Goal: Task Accomplishment & Management: Complete application form

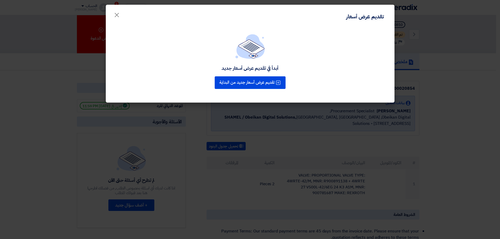
scroll to position [26, 0]
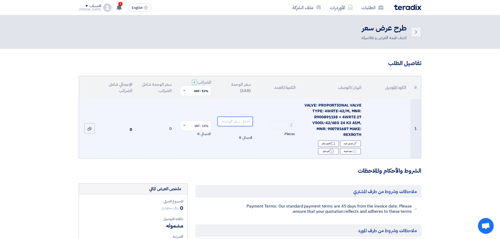
click at [241, 122] on input "number" at bounding box center [234, 121] width 35 height 9
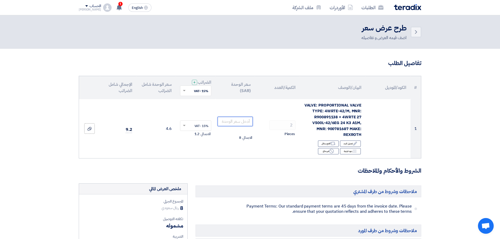
type input "4"
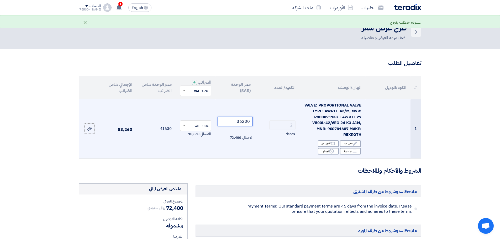
type input "36200"
click at [264, 144] on td "2 Pieces" at bounding box center [277, 128] width 45 height 59
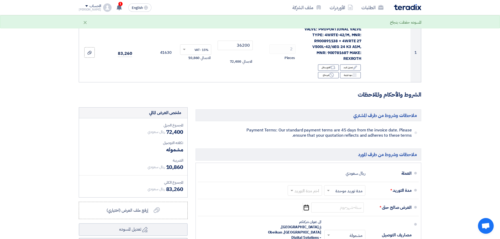
scroll to position [26, 0]
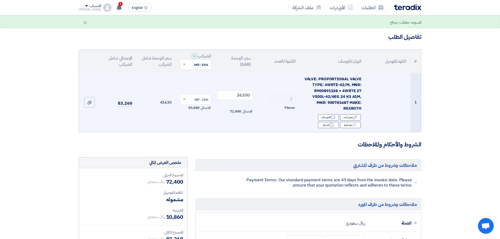
click at [334, 88] on span "VALVE: PROPORTIONAL VALVE TYPE: 4WRTE-42/M, MNR: R900891138 + 4WRTE 27 V500L-42…" at bounding box center [332, 93] width 57 height 35
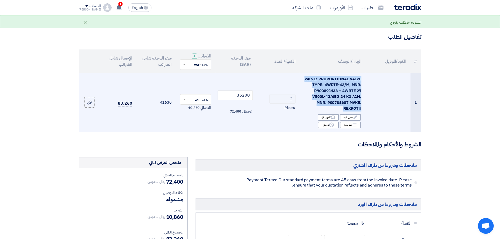
click at [334, 88] on span "VALVE: PROPORTIONAL VALVE TYPE: 4WRTE-42/M, MNR: R900891138 + 4WRTE 27 V500L-42…" at bounding box center [332, 93] width 57 height 35
copy td "VALVE: PROPORTIONAL VALVE TYPE: 4WRTE-42/M, MNR: R900891138 + 4WRTE 27 V500L-42…"
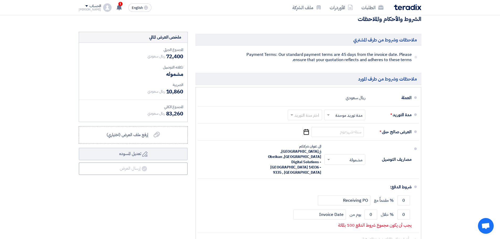
scroll to position [184, 0]
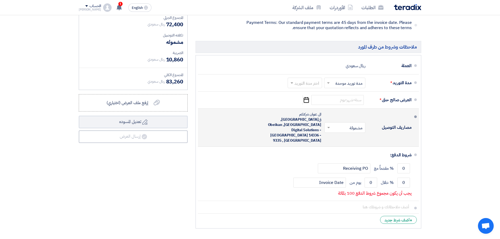
click at [282, 119] on span "[GEOGRAPHIC_DATA], [GEOGRAPHIC_DATA], Obeikan Digital Solutions - [GEOGRAPHIC_D…" at bounding box center [294, 130] width 53 height 26
copy span "Obeikan"
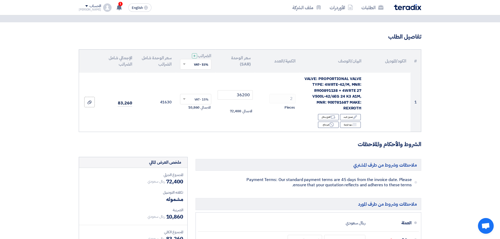
scroll to position [26, 0]
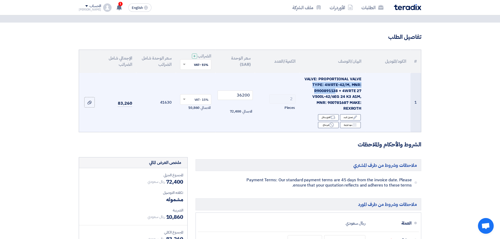
drag, startPoint x: 304, startPoint y: 78, endPoint x: 337, endPoint y: 89, distance: 34.3
click at [337, 89] on div "VALVE: PROPORTIONAL VALVE TYPE: 4WRTE-42/M, MNR: R900891138 + 4WRTE 27 V500L-42…" at bounding box center [332, 93] width 57 height 35
click at [339, 90] on span "VALVE: PROPORTIONAL VALVE TYPE: 4WRTE-42/M, MNR: R900891138 + 4WRTE 27 V500L-42…" at bounding box center [332, 93] width 57 height 35
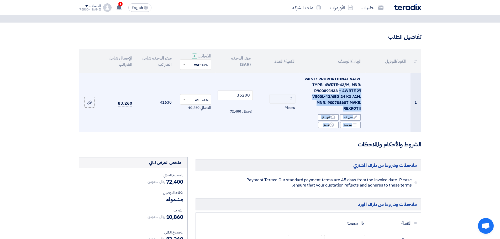
drag, startPoint x: 339, startPoint y: 91, endPoint x: 300, endPoint y: 74, distance: 42.5
click at [299, 73] on tr "1 VALVE: PROPORTIONAL VALVE TYPE: 4WRTE-42/M, MNR: R900891138 + 4WRTE 27 V500L-…" at bounding box center [250, 102] width 342 height 59
click at [322, 85] on span "VALVE: PROPORTIONAL VALVE TYPE: 4WRTE-42/M, MNR: R900891138 + 4WRTE 27 V500L-42…" at bounding box center [332, 93] width 57 height 35
click at [347, 97] on span "VALVE: PROPORTIONAL VALVE TYPE: 4WRTE-42/M, MNR: R900891138 + 4WRTE 27 V500L-42…" at bounding box center [332, 93] width 57 height 35
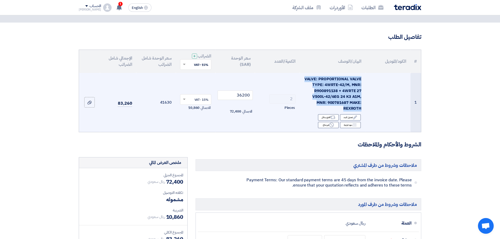
click at [347, 97] on span "VALVE: PROPORTIONAL VALVE TYPE: 4WRTE-42/M, MNR: R900891138 + 4WRTE 27 V500L-42…" at bounding box center [332, 93] width 57 height 35
copy td "VALVE: PROPORTIONAL VALVE TYPE: 4WRTE-42/M, MNR: R900891138 + 4WRTE 27 V500L-42…"
click at [355, 106] on span "VALVE: PROPORTIONAL VALVE TYPE: 4WRTE-42/M, MNR: R900891138 + 4WRTE 27 V500L-42…" at bounding box center [332, 93] width 57 height 35
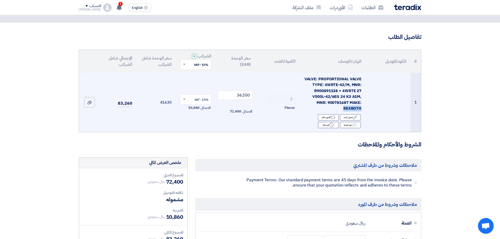
click at [355, 106] on span "VALVE: PROPORTIONAL VALVE TYPE: 4WRTE-42/M, MNR: R900891138 + 4WRTE 27 V500L-42…" at bounding box center [332, 93] width 57 height 35
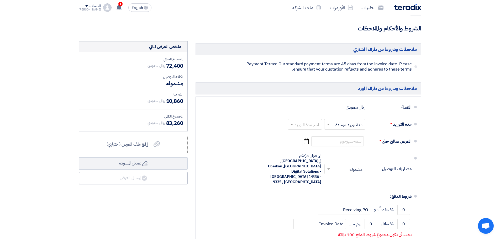
scroll to position [157, 0]
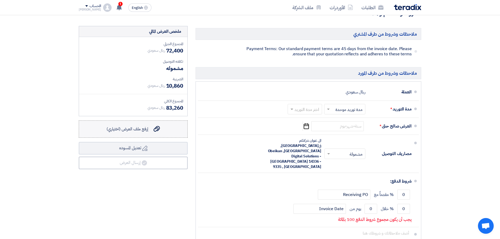
click at [140, 130] on span "إرفع ملف العرض (اختياري)" at bounding box center [128, 129] width 42 height 6
click at [0, 0] on input "إرفع ملف العرض (اختياري) إرفع ملف العرض (اختياري)" at bounding box center [0, 0] width 0 height 0
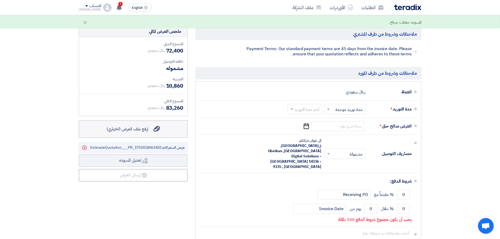
click at [147, 129] on span "إرفع ملف العرض (اختياري)" at bounding box center [128, 129] width 42 height 6
click at [0, 0] on input "إرفع ملف العرض (اختياري) إرفع ملف العرض (اختياري)" at bounding box center [0, 0] width 0 height 0
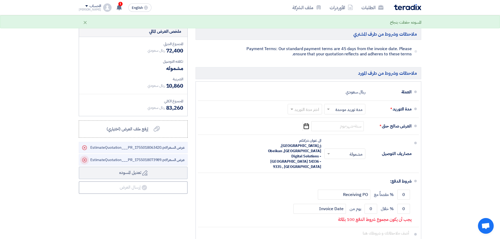
click at [87, 161] on icon "Delete" at bounding box center [84, 160] width 9 height 9
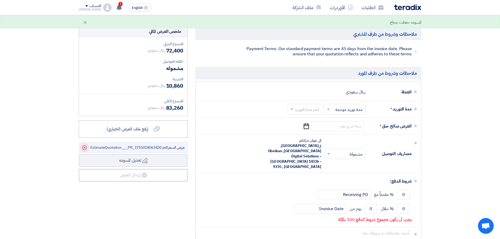
click at [86, 147] on icon "Delete" at bounding box center [84, 147] width 9 height 9
click at [140, 127] on span "إرفع ملف العرض (اختياري)" at bounding box center [128, 129] width 42 height 6
click at [0, 0] on input "إرفع ملف العرض (اختياري) إرفع ملف العرض (اختياري)" at bounding box center [0, 0] width 0 height 0
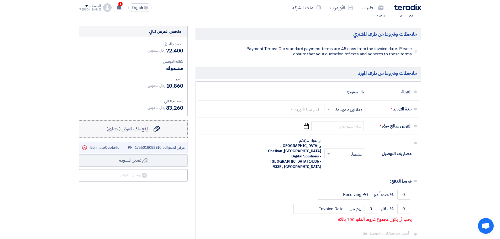
click at [131, 129] on span "إرفع ملف العرض (اختياري)" at bounding box center [128, 129] width 42 height 6
click at [0, 0] on input "إرفع ملف العرض (اختياري) إرفع ملف العرض (اختياري)" at bounding box center [0, 0] width 0 height 0
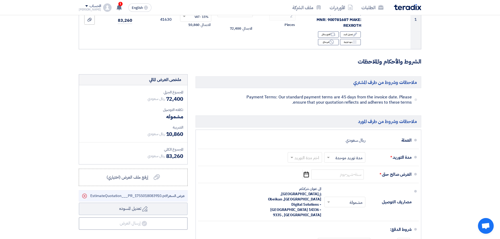
scroll to position [184, 0]
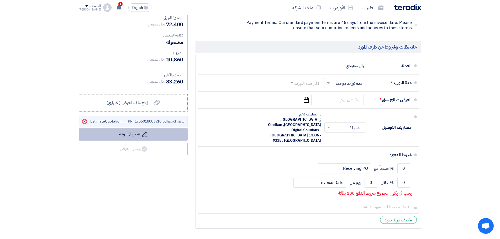
click at [146, 139] on button "Draft تعديل المسوده" at bounding box center [133, 134] width 109 height 13
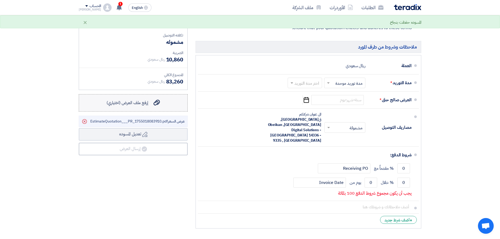
click at [131, 102] on span "إرفع ملف العرض (اختياري)" at bounding box center [128, 103] width 42 height 6
click at [0, 0] on input "إرفع ملف العرض (اختياري) إرفع ملف العرض (اختياري)" at bounding box center [0, 0] width 0 height 0
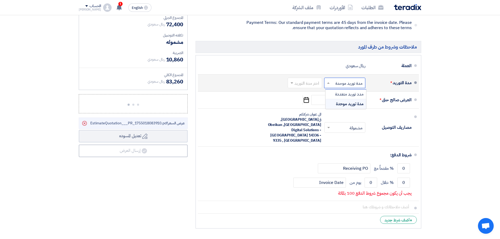
click at [352, 86] on input "text" at bounding box center [343, 83] width 39 height 8
click at [303, 87] on input "text" at bounding box center [304, 83] width 32 height 8
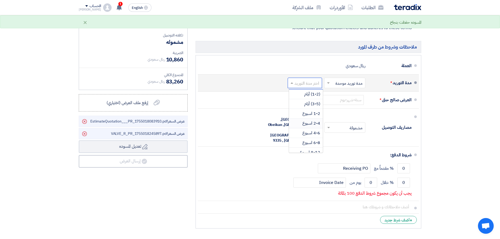
click at [310, 123] on span "2-4 اسبوع" at bounding box center [311, 123] width 18 height 6
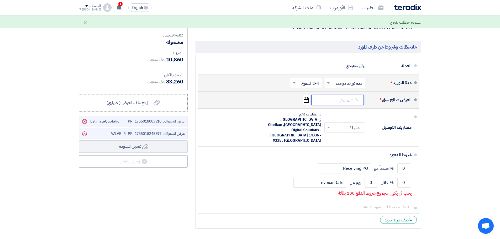
click at [348, 98] on input at bounding box center [337, 100] width 52 height 10
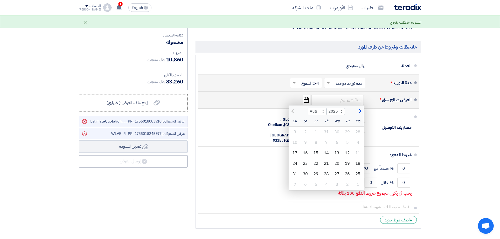
click at [358, 111] on span "button" at bounding box center [359, 111] width 3 height 6
select select "9"
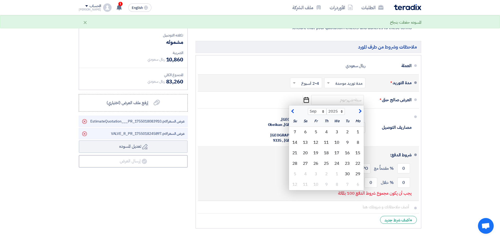
click at [335, 141] on div "10" at bounding box center [337, 142] width 10 height 10
type input "[DATE]"
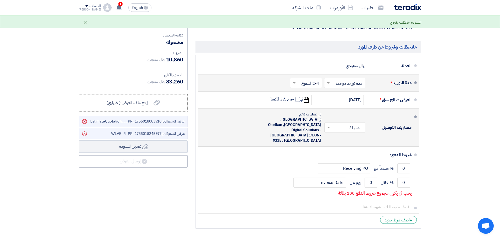
click at [349, 124] on input "text" at bounding box center [343, 128] width 38 height 8
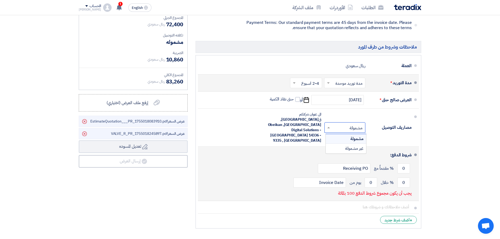
click at [401, 147] on li "شروط الدفع: 0 % مقدماً مع Receiving PO 0 % خلال 0 Invoice Date" at bounding box center [308, 174] width 221 height 54
drag, startPoint x: 400, startPoint y: 167, endPoint x: 408, endPoint y: 166, distance: 8.0
click at [408, 178] on input "0" at bounding box center [403, 183] width 13 height 10
type input "100"
drag, startPoint x: 373, startPoint y: 166, endPoint x: 370, endPoint y: 166, distance: 2.9
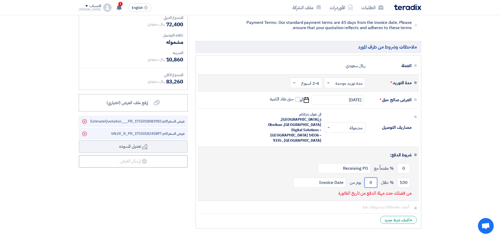
click at [370, 178] on input "0" at bounding box center [370, 183] width 13 height 10
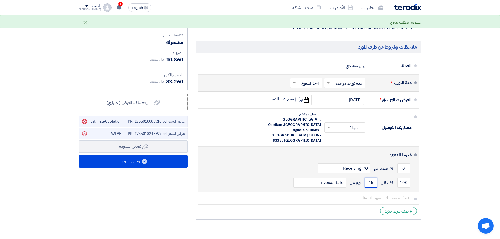
type input "45"
click at [417, 154] on li "شروط الدفع: 0 % مقدماً مع Receiving PO 100 % خلال 45 Invoice Date" at bounding box center [308, 169] width 221 height 45
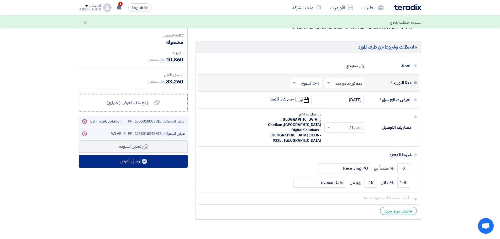
click at [156, 162] on button "إرسال العرض" at bounding box center [133, 161] width 109 height 13
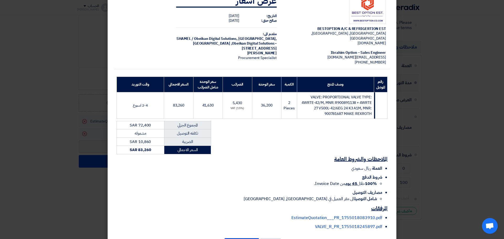
scroll to position [36, 0]
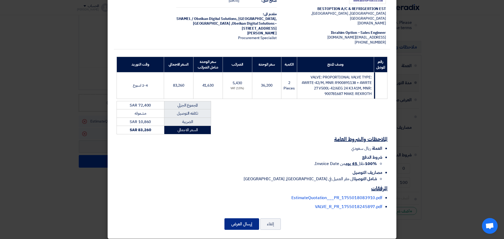
click at [243, 218] on button "إرسال العرض" at bounding box center [241, 224] width 35 height 12
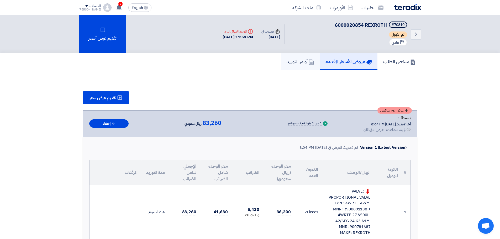
click at [286, 61] on h5 "أوامر التوريد" at bounding box center [299, 61] width 27 height 6
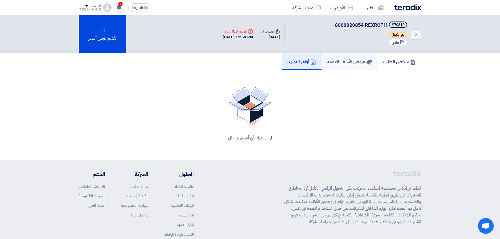
click at [340, 61] on h5 "عروض الأسعار المقدمة" at bounding box center [349, 61] width 44 height 6
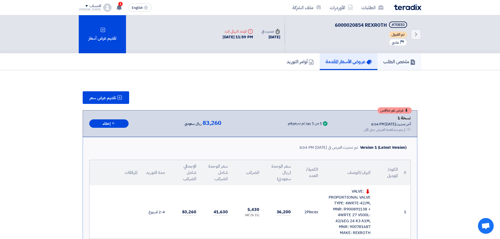
click at [399, 65] on link "ملخص الطلب" at bounding box center [399, 61] width 44 height 17
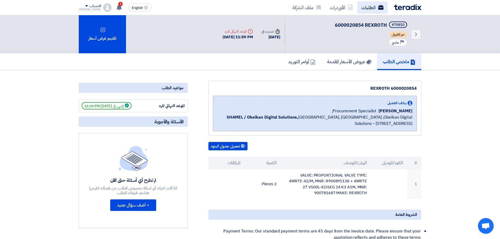
click at [369, 8] on link "الطلبات" at bounding box center [372, 7] width 30 height 12
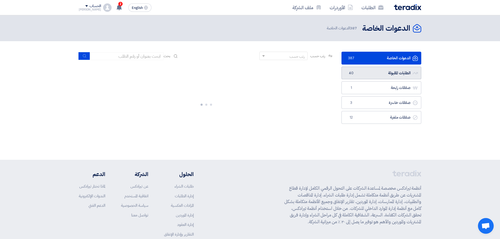
click at [387, 73] on link "الطلبات المقبولة الطلبات المقبولة 40" at bounding box center [381, 73] width 80 height 13
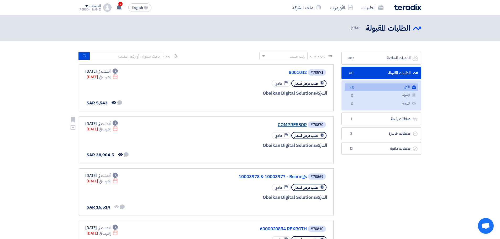
click at [291, 124] on link "COMPRESSOR" at bounding box center [254, 125] width 105 height 5
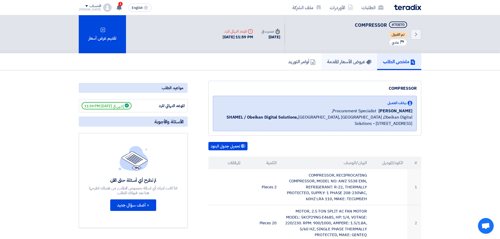
click at [344, 63] on h5 "عروض الأسعار المقدمة" at bounding box center [349, 61] width 44 height 6
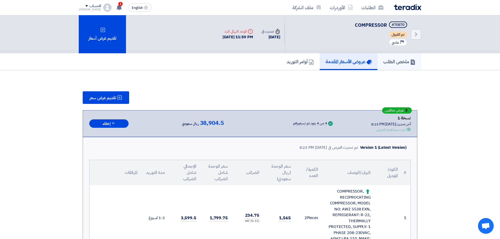
click at [388, 61] on h5 "ملخص الطلب" at bounding box center [399, 61] width 32 height 6
